Goal: Task Accomplishment & Management: Manage account settings

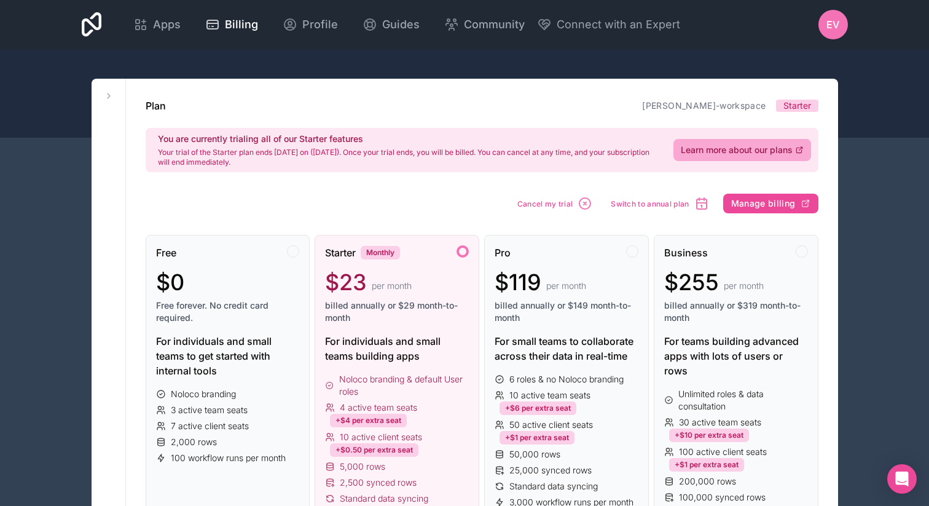
click at [830, 26] on span "EV" at bounding box center [833, 24] width 13 height 15
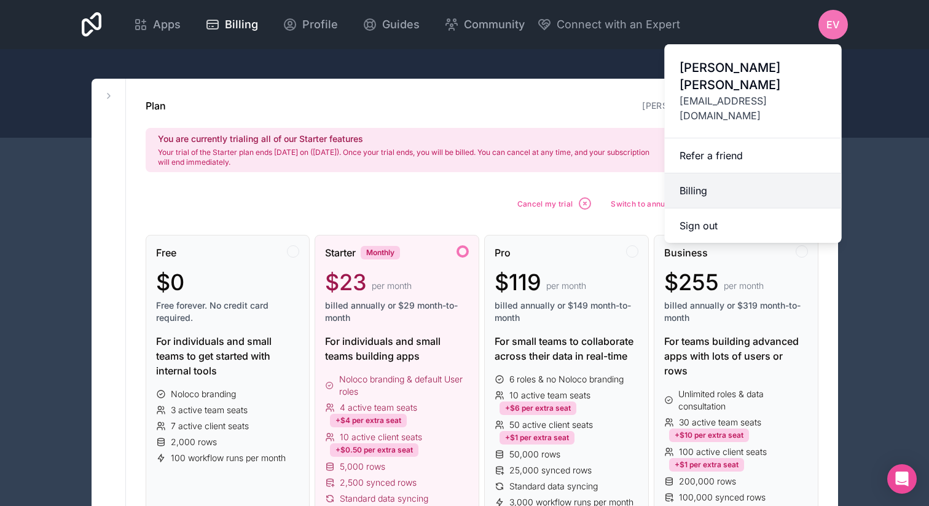
click at [714, 173] on link "Billing" at bounding box center [753, 190] width 177 height 35
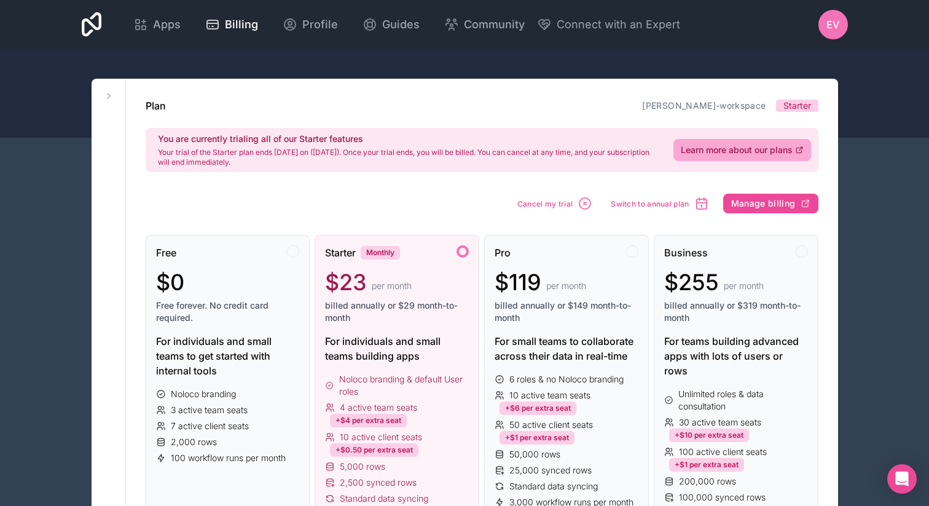
click at [820, 25] on div "EV" at bounding box center [834, 25] width 30 height 30
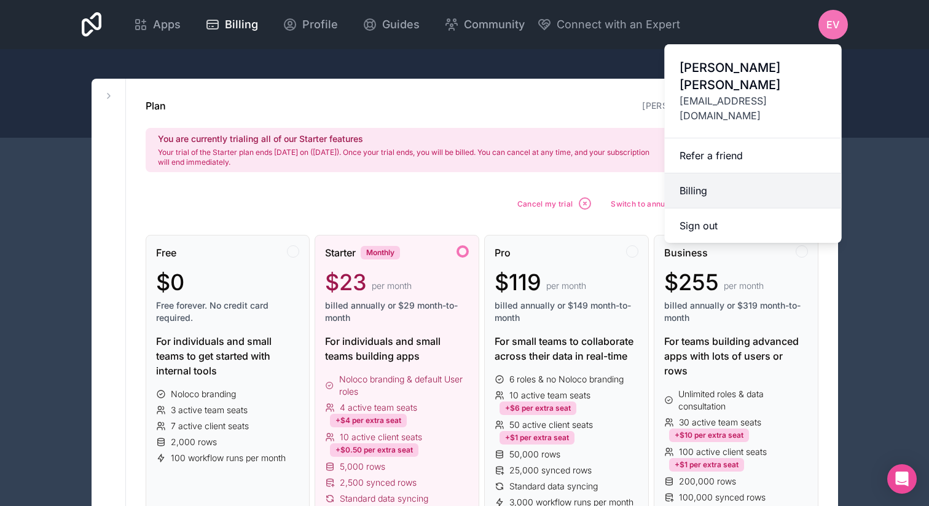
click at [703, 173] on link "Billing" at bounding box center [753, 190] width 177 height 35
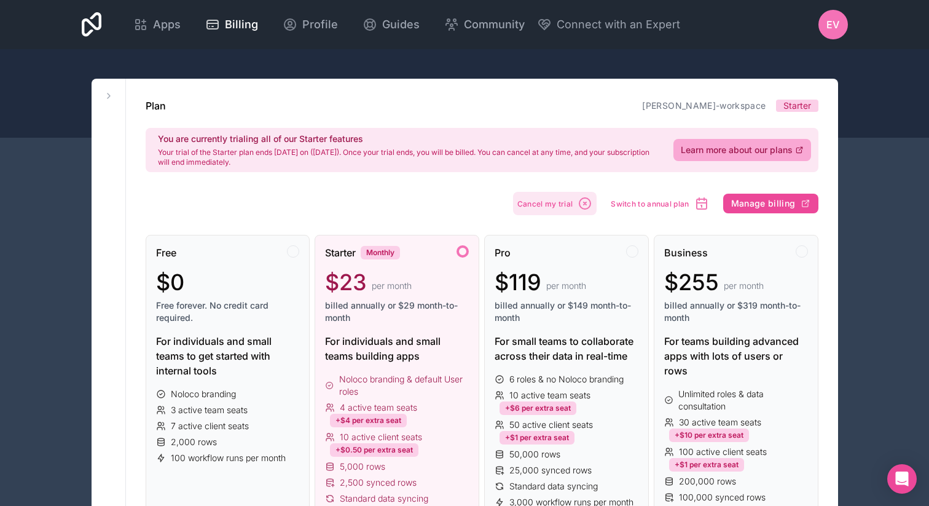
click at [540, 199] on span "Cancel my trial" at bounding box center [546, 203] width 56 height 9
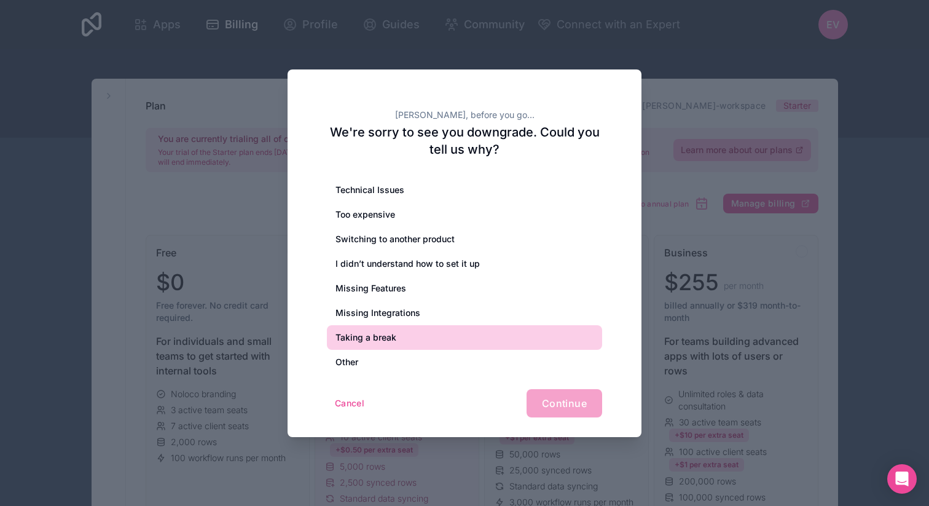
click at [396, 337] on div "Taking a break" at bounding box center [464, 337] width 275 height 25
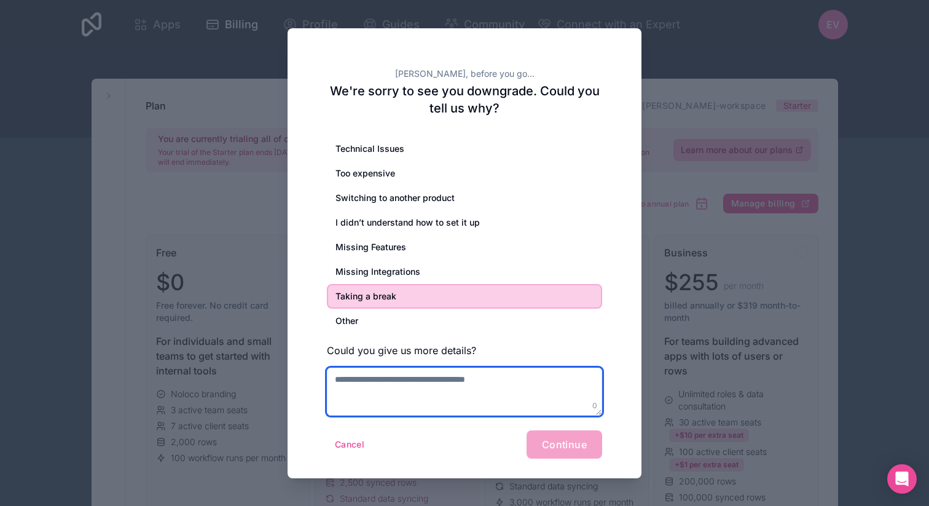
click at [480, 393] on textarea at bounding box center [464, 392] width 275 height 48
type textarea "**********"
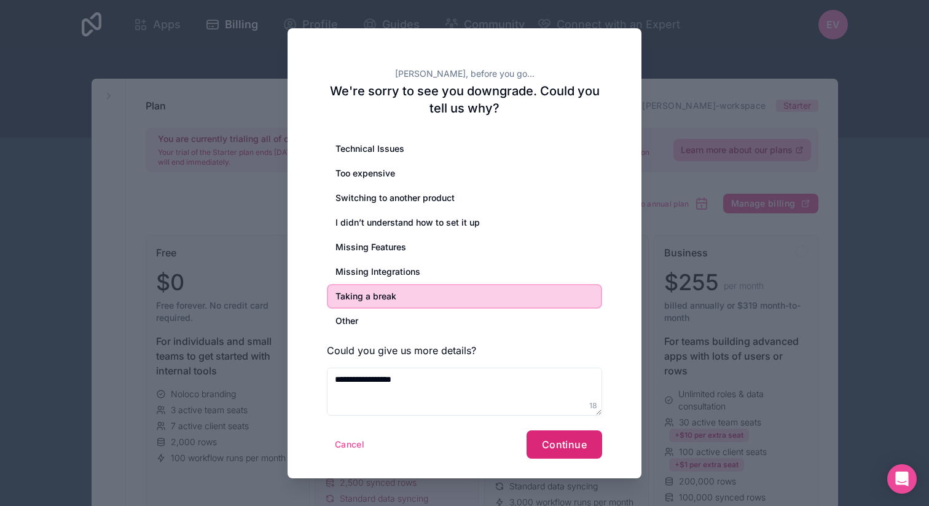
click at [564, 431] on button "Continue" at bounding box center [565, 444] width 76 height 28
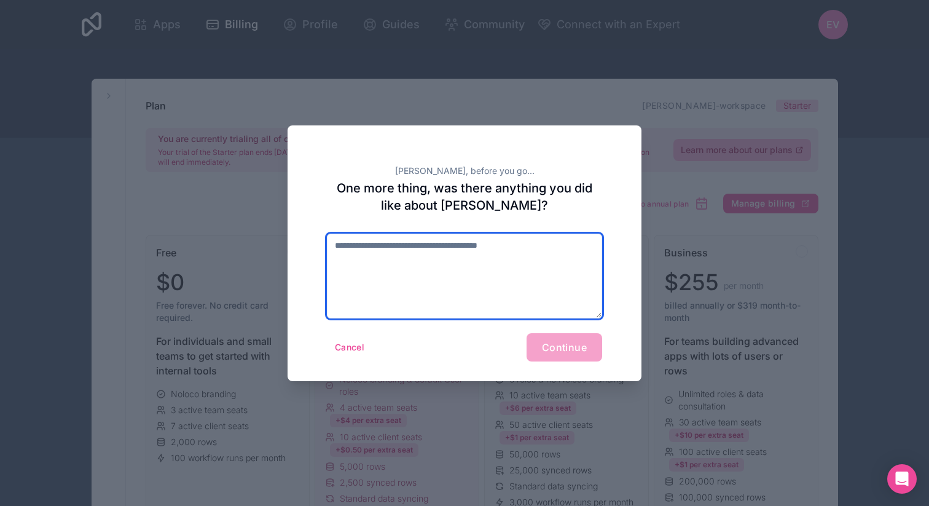
click at [491, 294] on textarea at bounding box center [464, 276] width 275 height 85
type textarea "***"
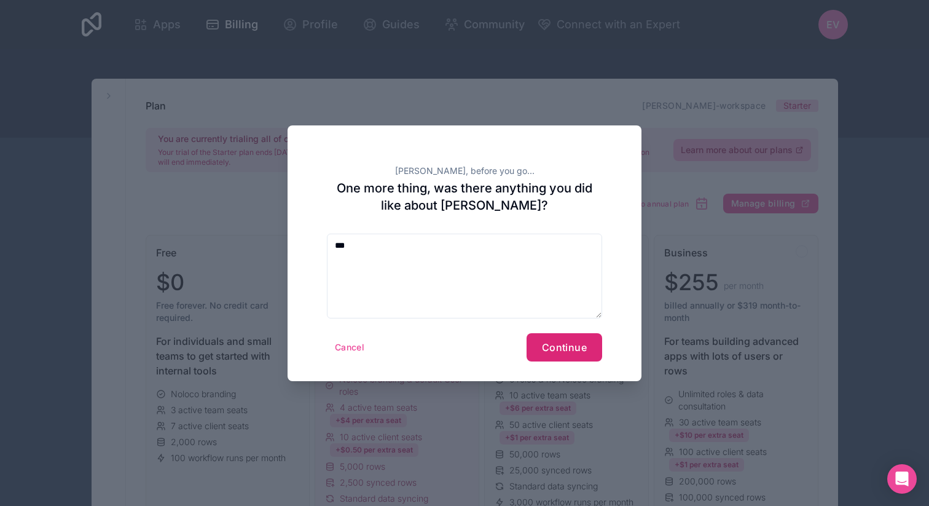
click at [583, 356] on button "Continue" at bounding box center [565, 347] width 76 height 28
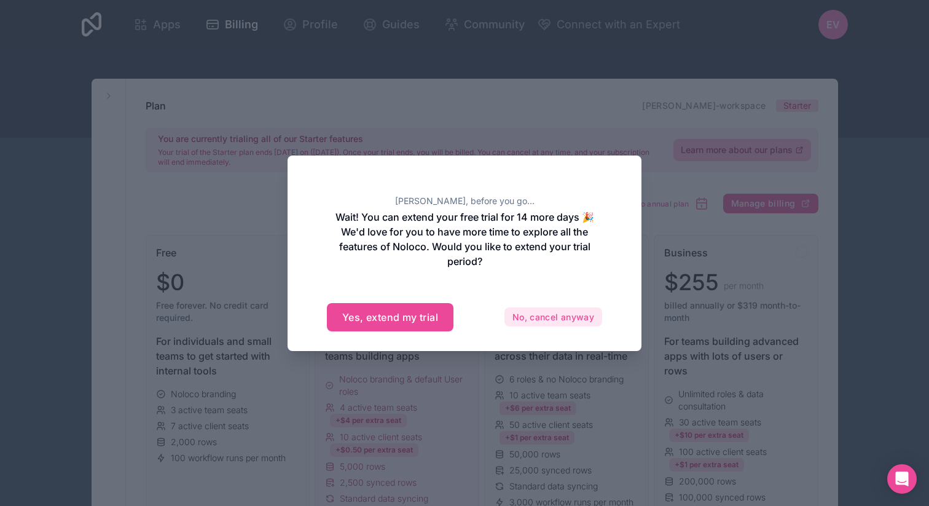
click at [525, 317] on button "No, cancel anyway" at bounding box center [554, 317] width 98 height 20
